Goal: Task Accomplishment & Management: Use online tool/utility

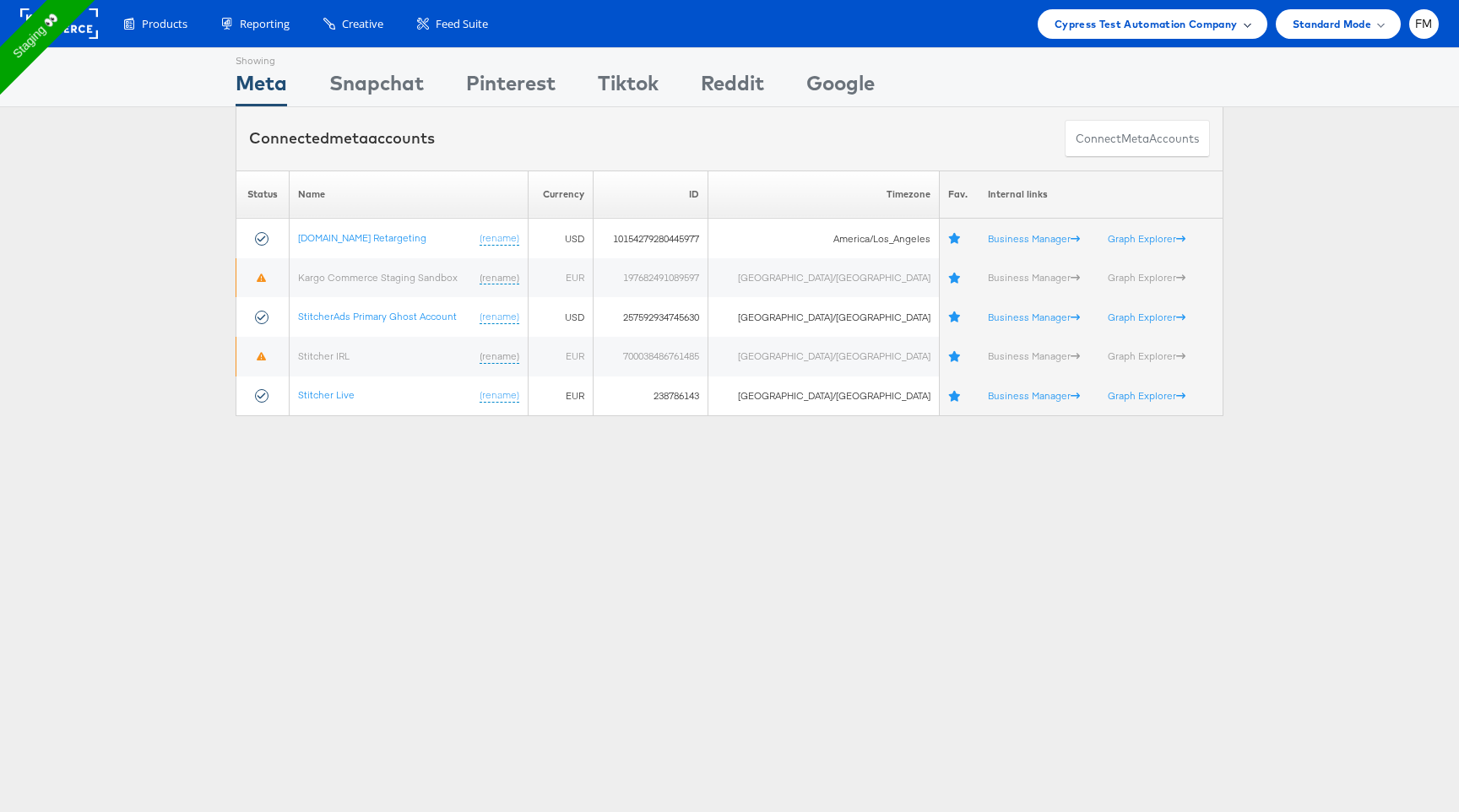
click at [1092, 22] on span "Cypress Test Automation Company" at bounding box center [1146, 24] width 183 height 18
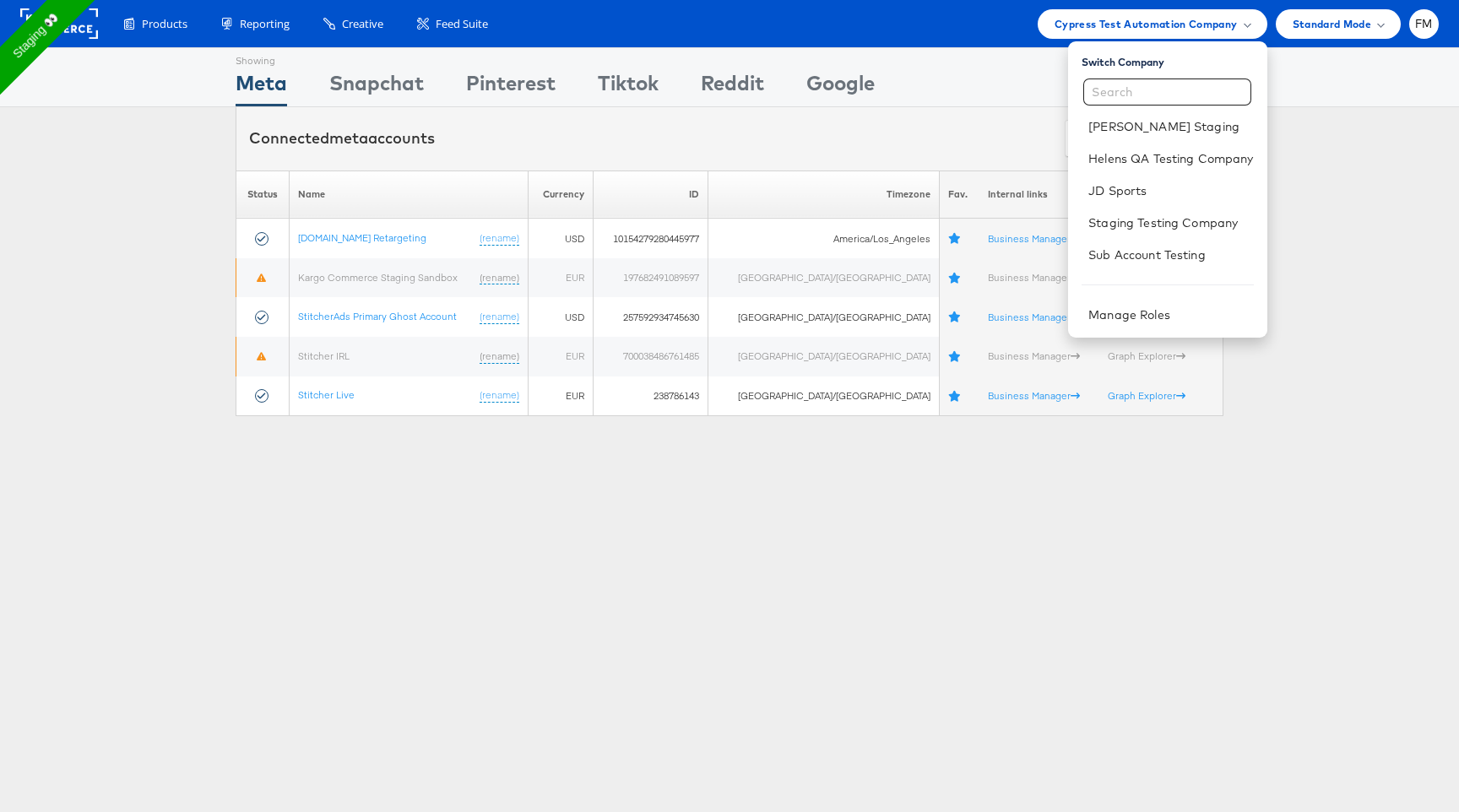
click at [91, 30] on rect at bounding box center [59, 24] width 77 height 31
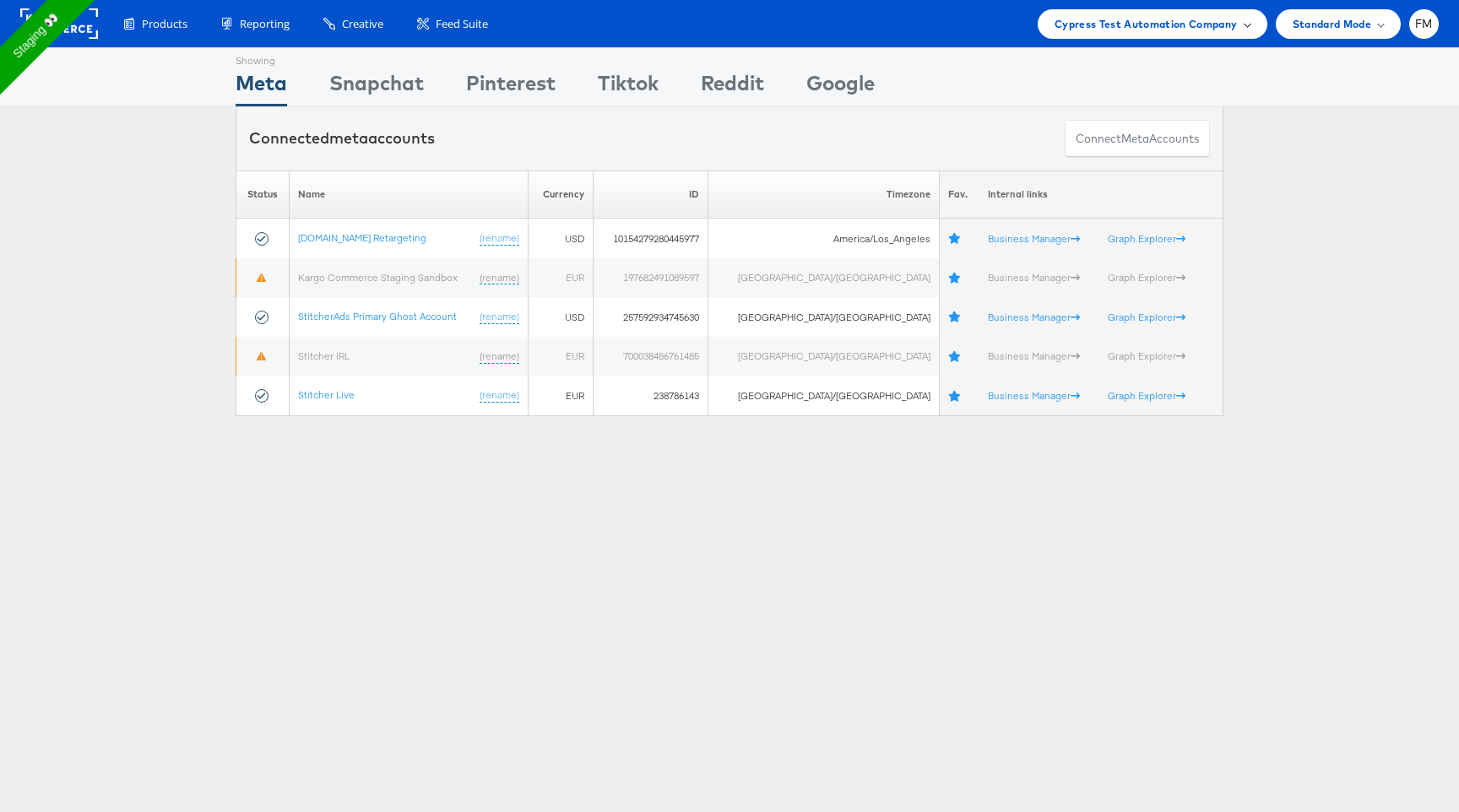
click at [1105, 37] on div "Cypress Test Automation Company" at bounding box center [1153, 24] width 230 height 30
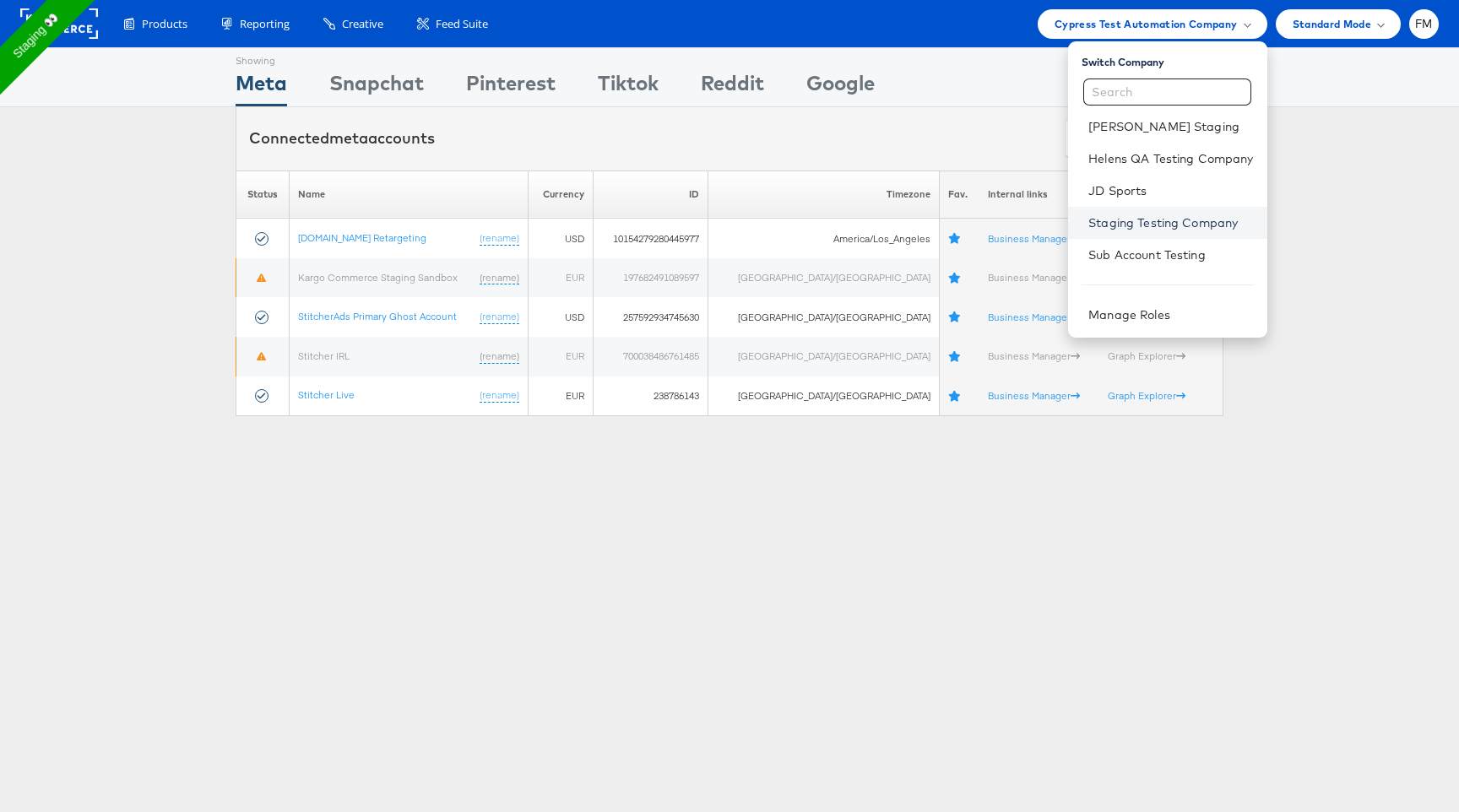
click at [1150, 224] on link "Staging Testing Company" at bounding box center [1170, 222] width 165 height 17
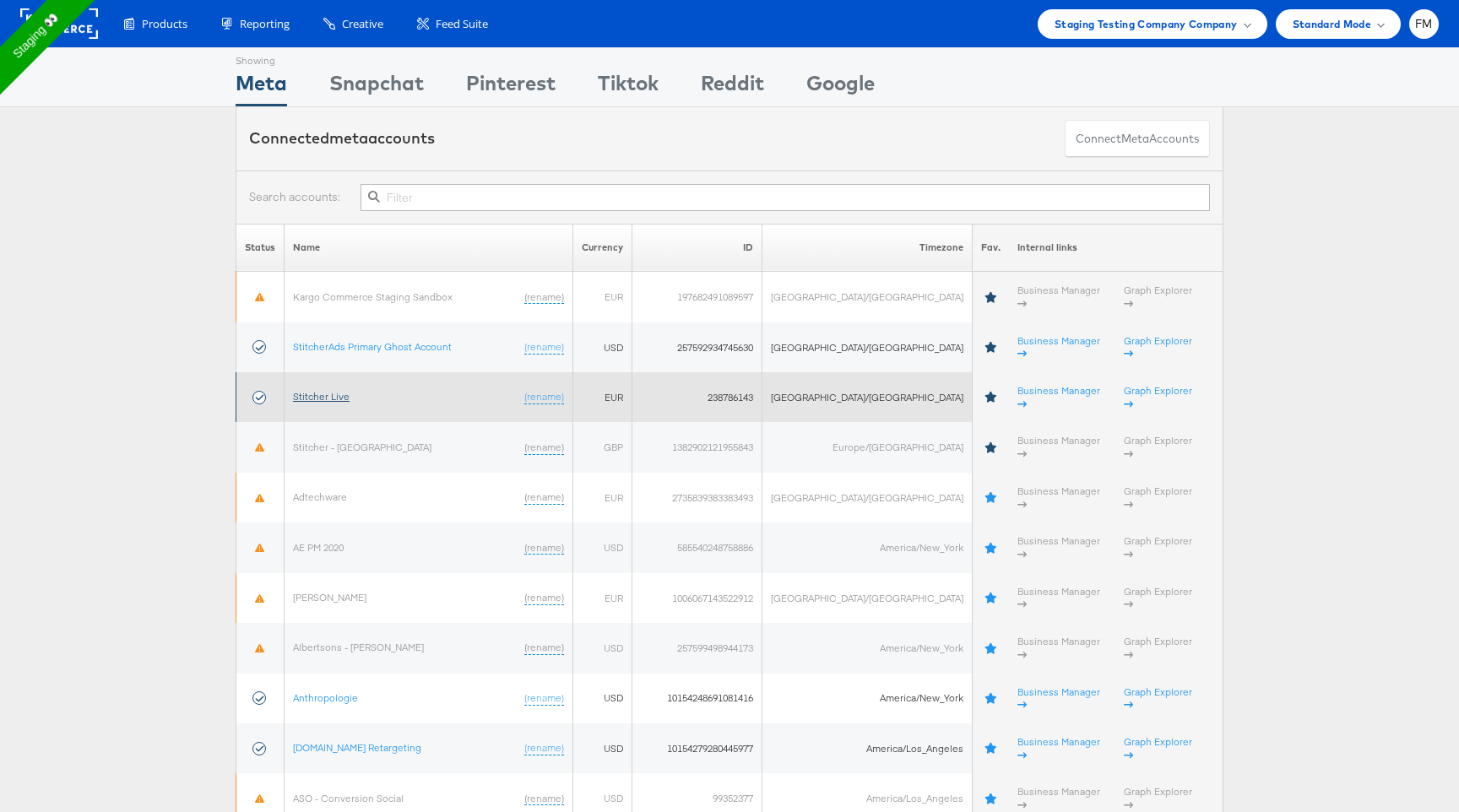
click at [326, 390] on link "Stitcher Live" at bounding box center [320, 396] width 57 height 13
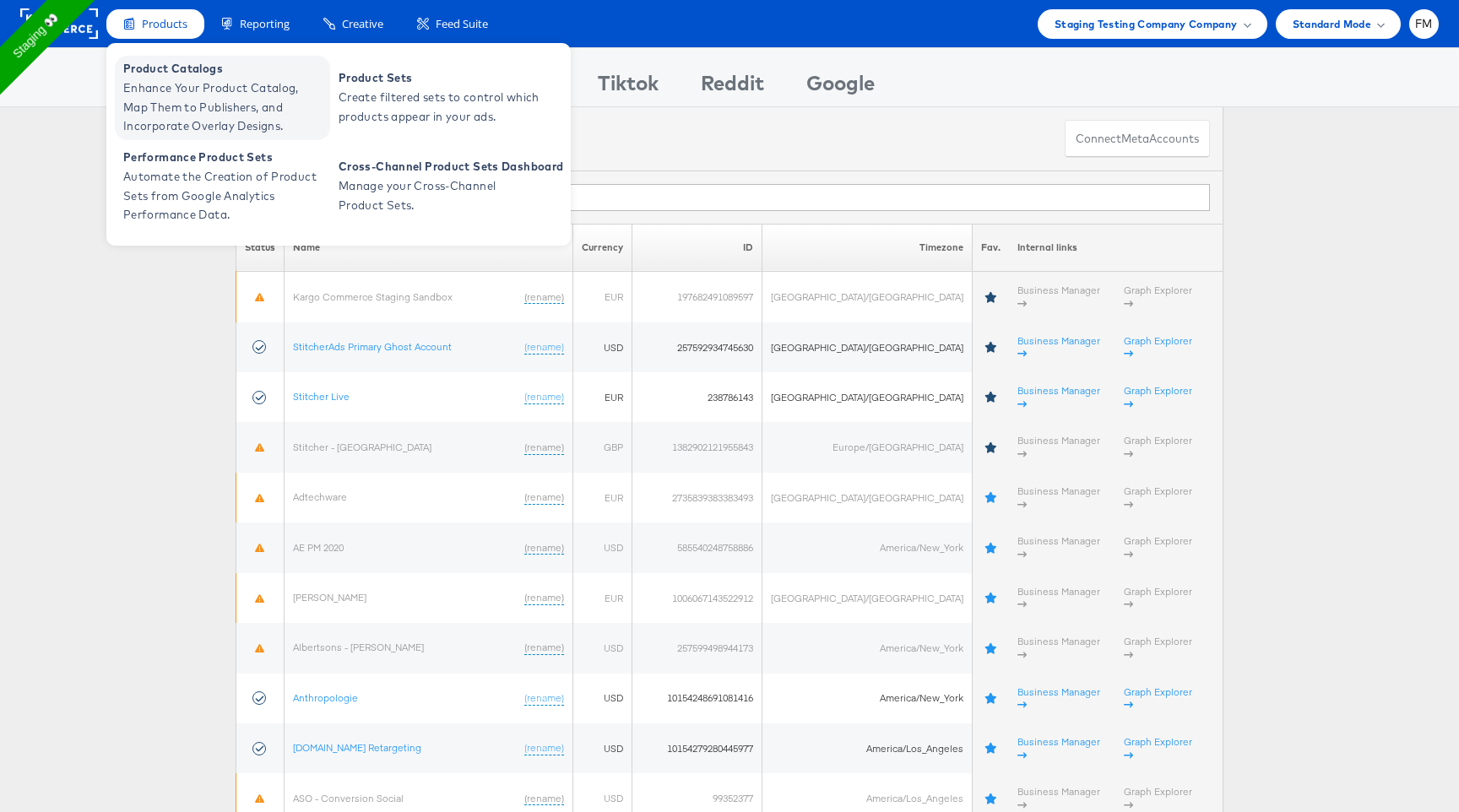
click at [237, 89] on span "Enhance Your Product Catalog, Map Them to Publishers, and Incorporate Overlay D…" at bounding box center [224, 107] width 202 height 58
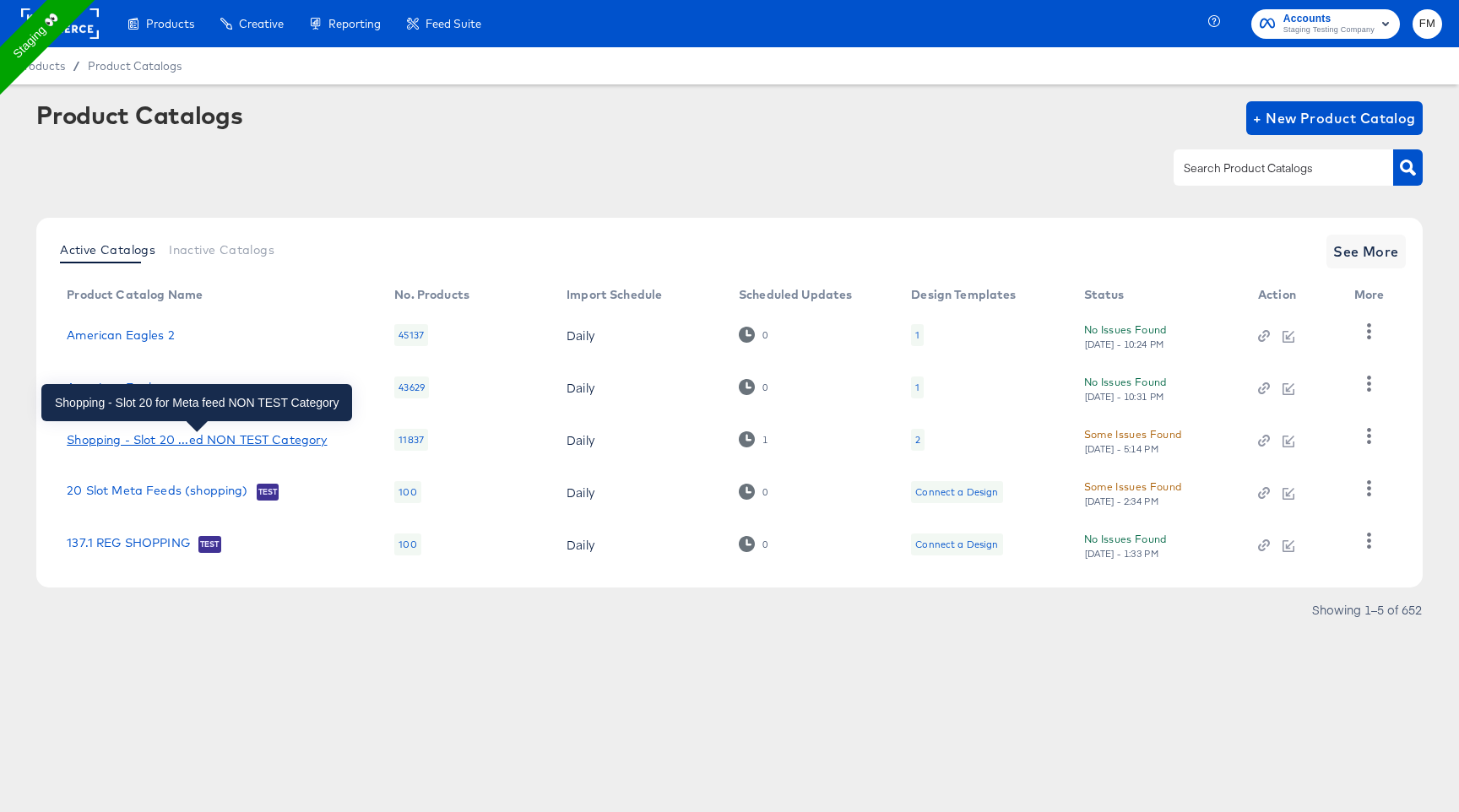
click at [117, 442] on div "Shopping - Slot 20 ...ed NON TEST Category" at bounding box center [196, 440] width 260 height 14
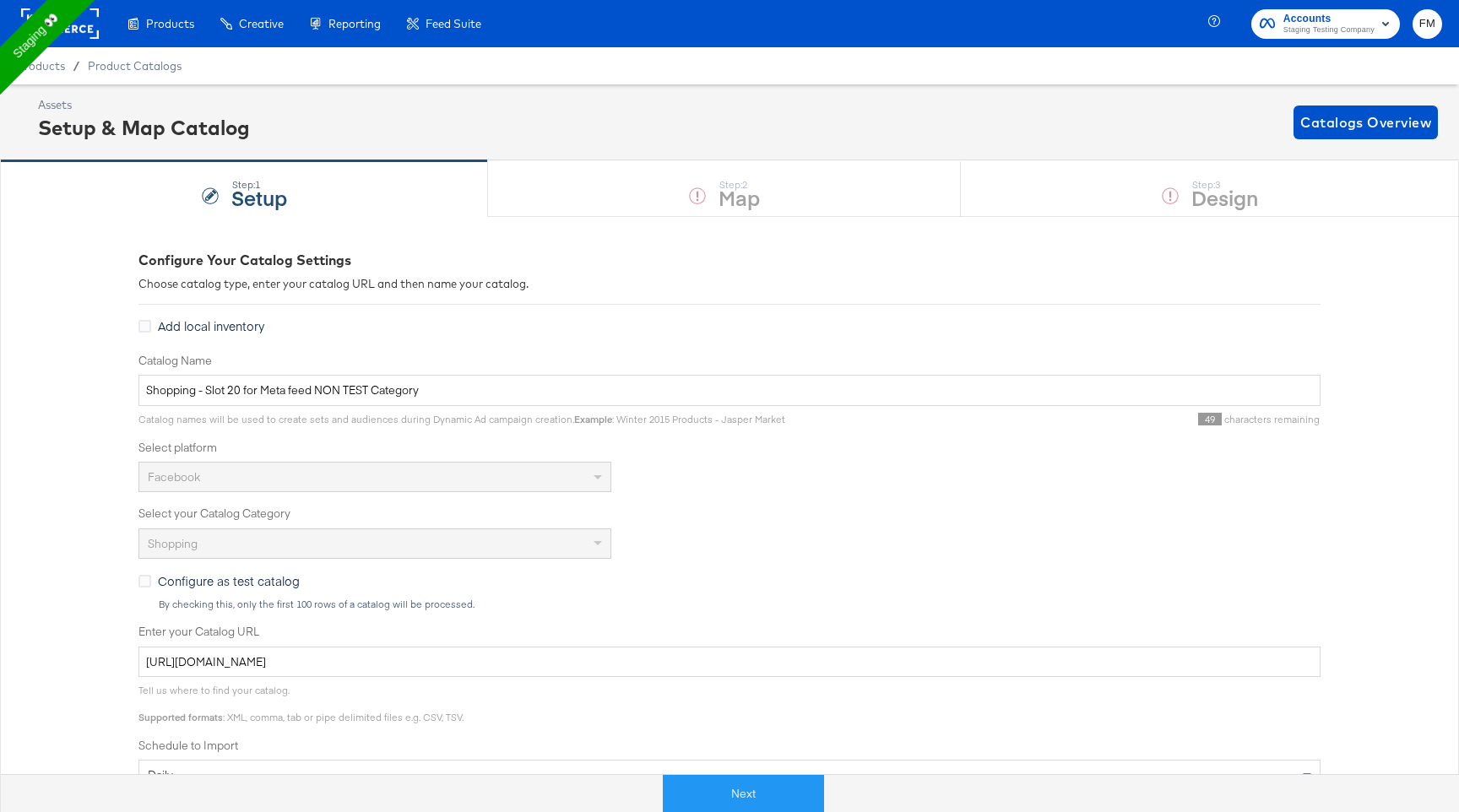
click at [464, 637] on label "Enter your Catalog URL" at bounding box center [730, 632] width 1182 height 16
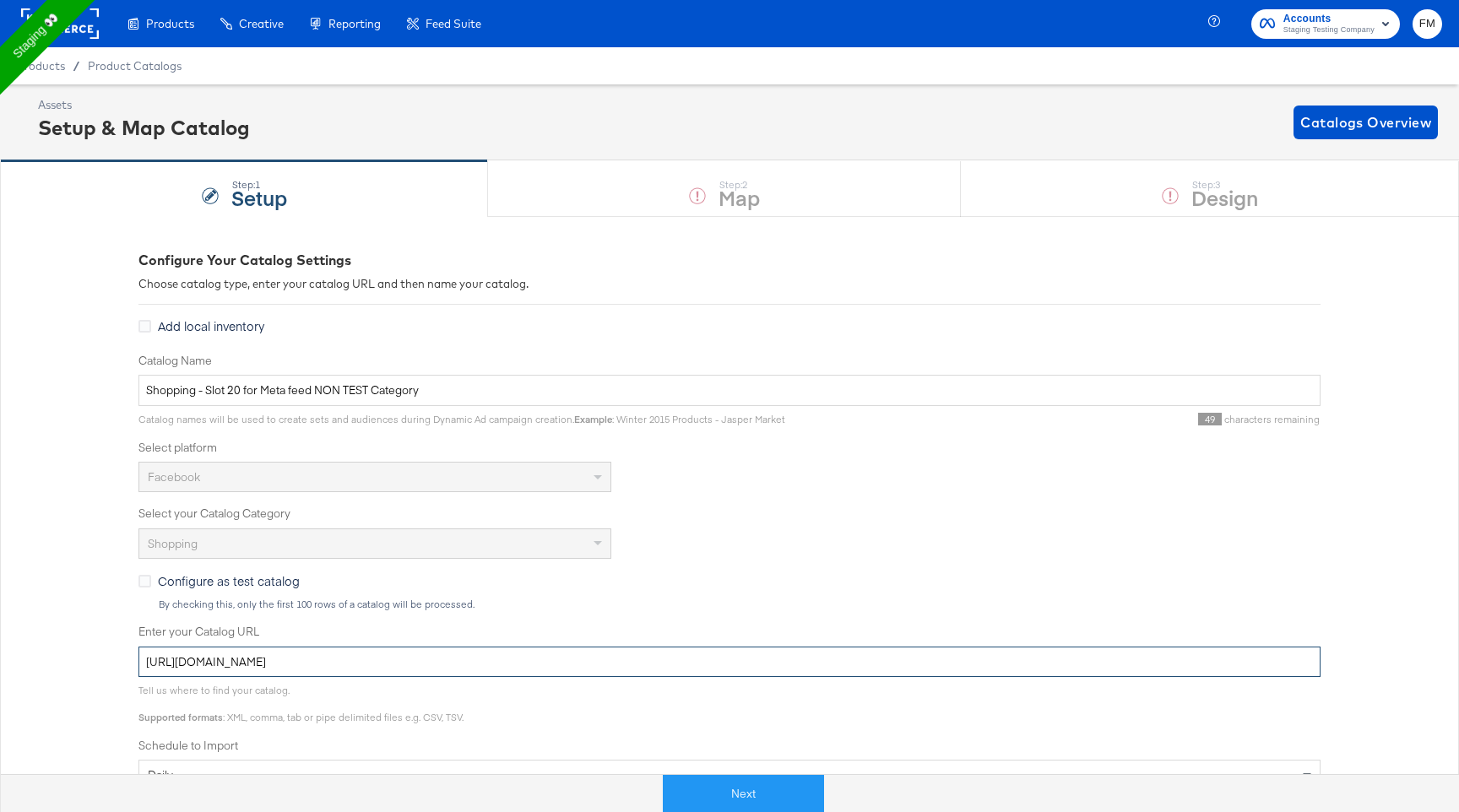
click at [464, 646] on input "[URL][DOMAIN_NAME]" at bounding box center [730, 661] width 1182 height 31
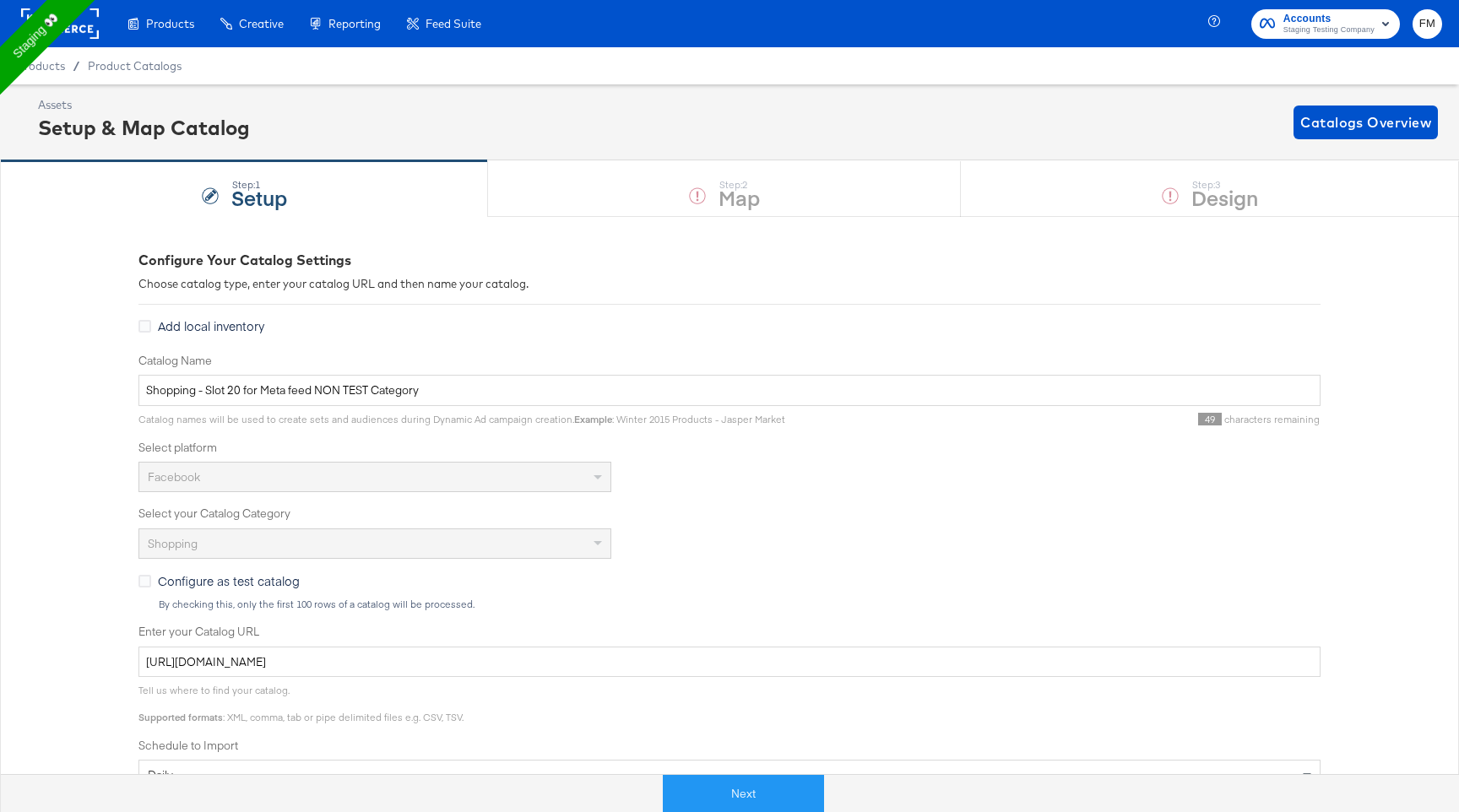
click at [464, 637] on label "Enter your Catalog URL" at bounding box center [730, 632] width 1182 height 16
click at [464, 646] on input "[URL][DOMAIN_NAME]" at bounding box center [730, 661] width 1182 height 31
click at [464, 639] on div "Enter your Catalog URL [URL][DOMAIN_NAME]" at bounding box center [730, 650] width 1182 height 54
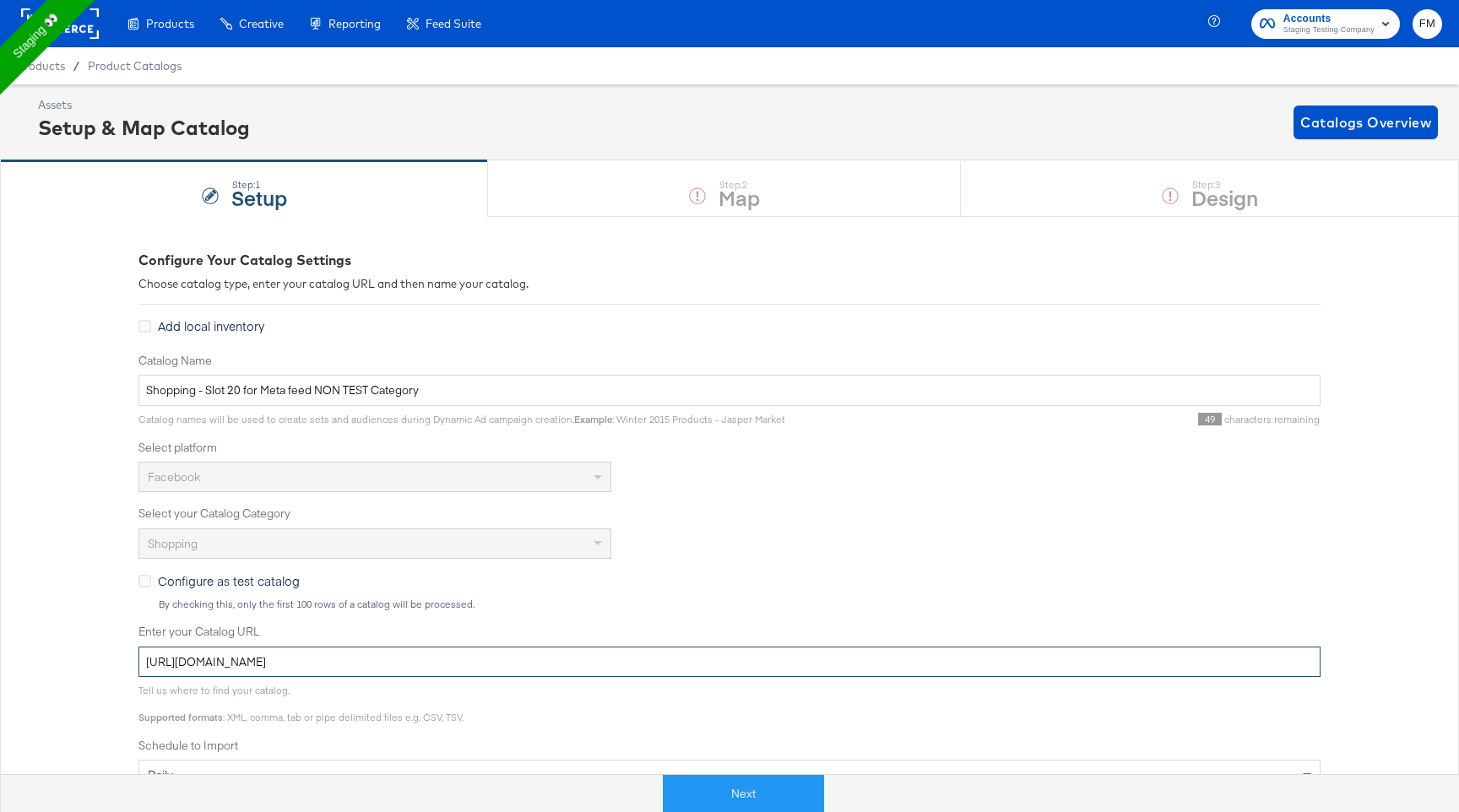
click at [463, 652] on input "[URL][DOMAIN_NAME]" at bounding box center [730, 661] width 1182 height 31
